Goal: Check status

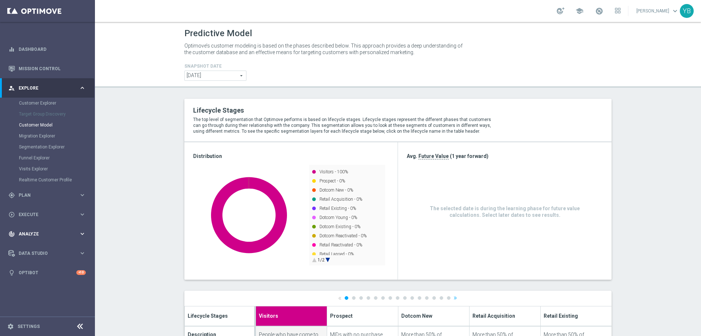
click at [84, 231] on icon "keyboard_arrow_right" at bounding box center [82, 233] width 7 height 7
click at [83, 217] on icon "keyboard_arrow_right" at bounding box center [82, 215] width 7 height 7
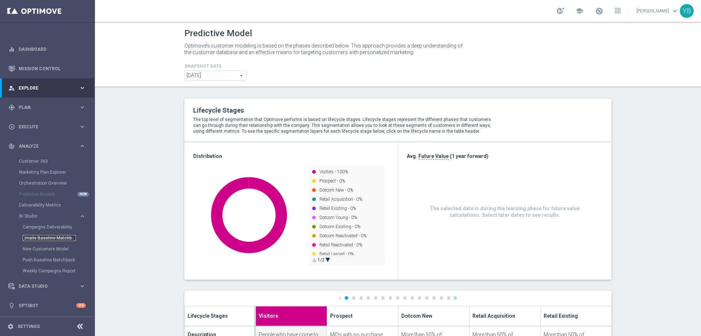
click at [47, 236] on link "Emails Baseline Matchback" at bounding box center [49, 238] width 53 height 6
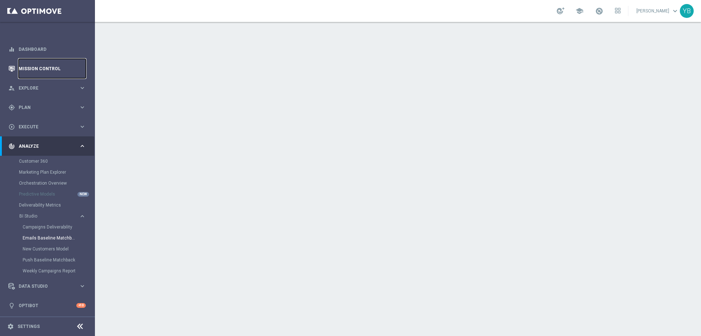
click at [37, 65] on link "Mission Control" at bounding box center [52, 68] width 67 height 19
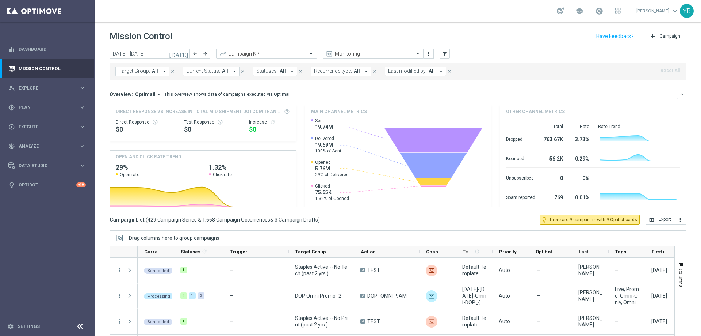
click at [185, 56] on icon "[DATE]" at bounding box center [179, 53] width 20 height 7
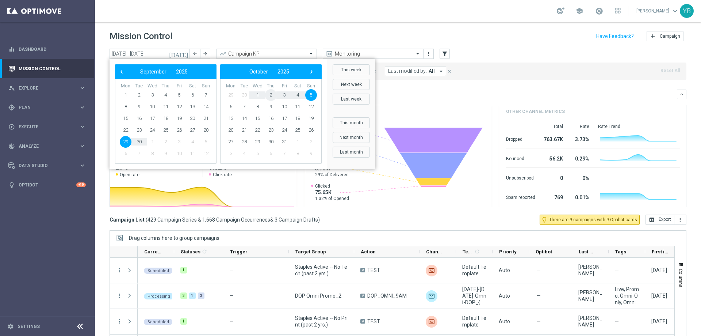
click at [269, 93] on span "2" at bounding box center [271, 95] width 12 height 12
click at [269, 93] on span "30" at bounding box center [271, 95] width 12 height 12
click at [162, 96] on span "2" at bounding box center [166, 95] width 12 height 12
type input "[DATE] - [DATE]"
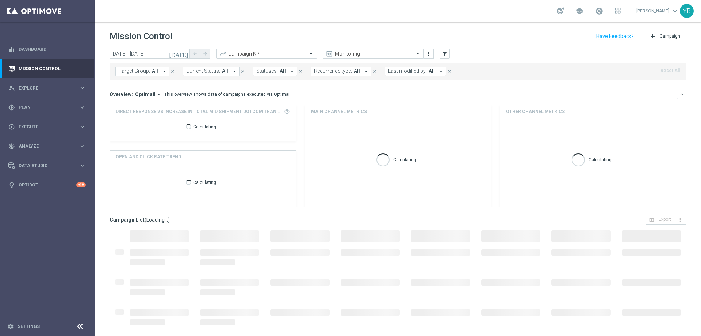
click at [157, 92] on icon "arrow_drop_down" at bounding box center [159, 94] width 7 height 7
click at [138, 107] on div "Analysis" at bounding box center [142, 105] width 44 height 10
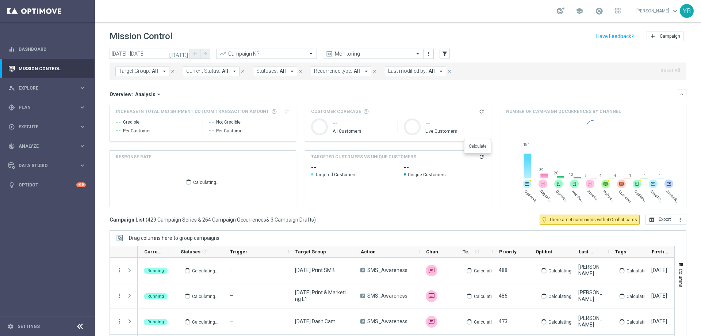
click at [479, 157] on icon "refresh" at bounding box center [482, 157] width 6 height 6
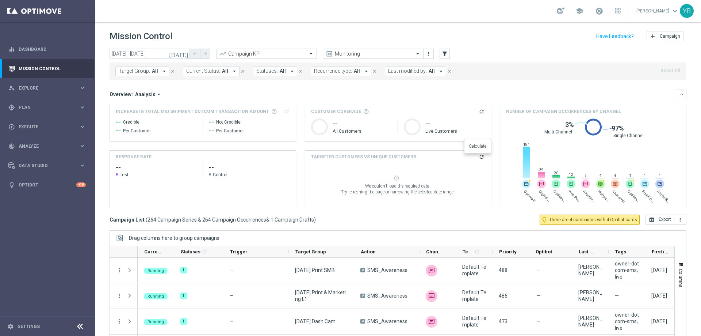
click at [479, 158] on icon "refresh" at bounding box center [482, 157] width 6 height 6
